Goal: Find specific page/section: Find specific page/section

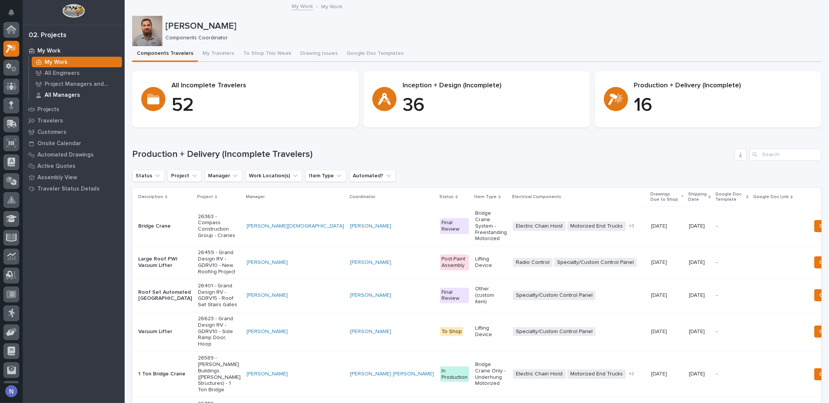
scroll to position [19, 0]
click at [55, 111] on p "Projects" at bounding box center [48, 109] width 22 height 7
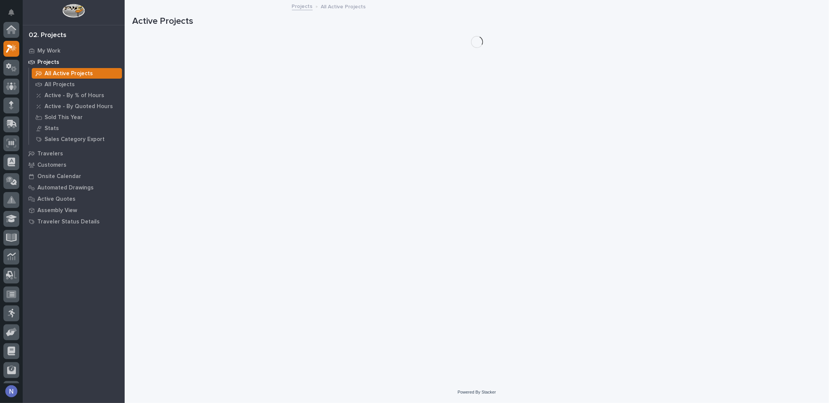
scroll to position [19, 0]
click at [8, 44] on icon at bounding box center [11, 48] width 11 height 9
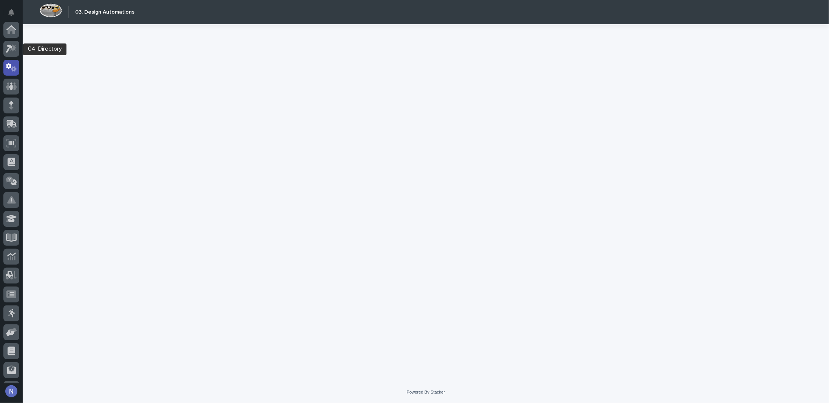
scroll to position [38, 0]
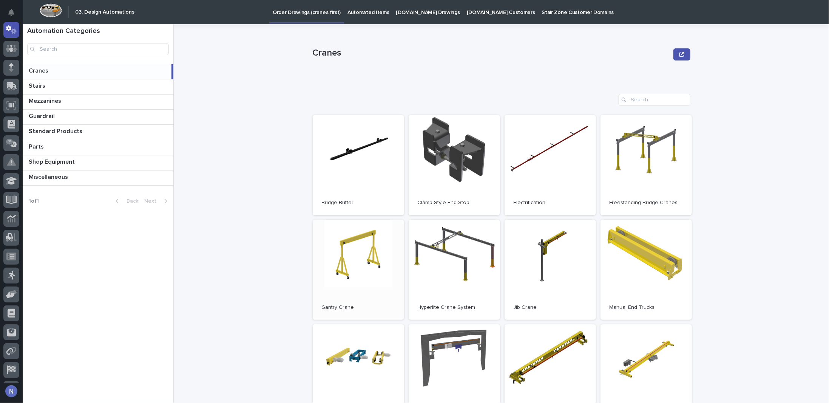
click at [371, 245] on link "Open" at bounding box center [358, 269] width 91 height 100
